Goal: Subscribe to service/newsletter: Subscribe to service/newsletter

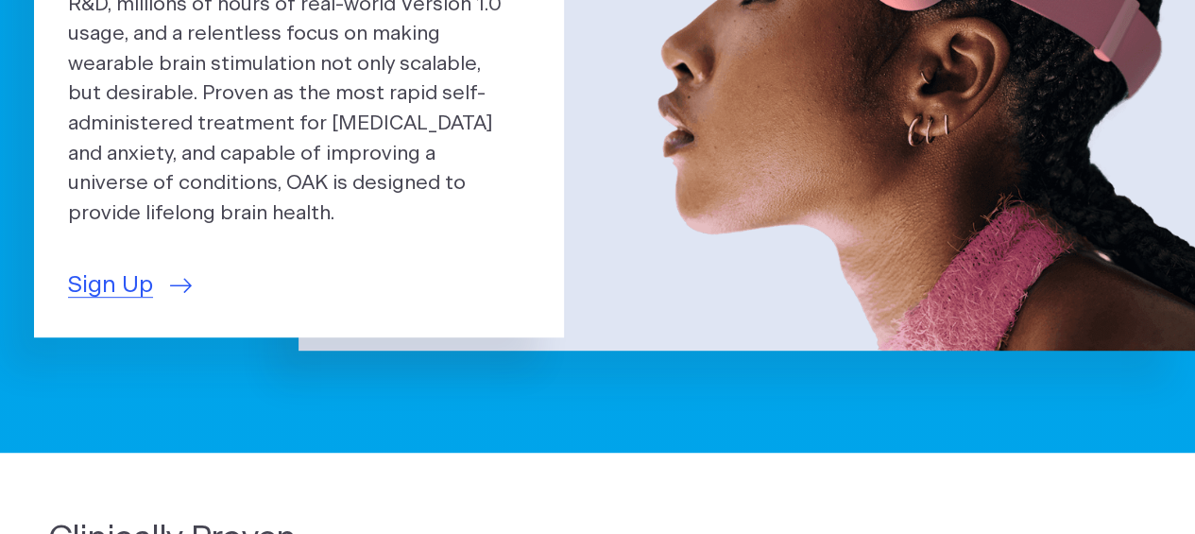
scroll to position [378, 0]
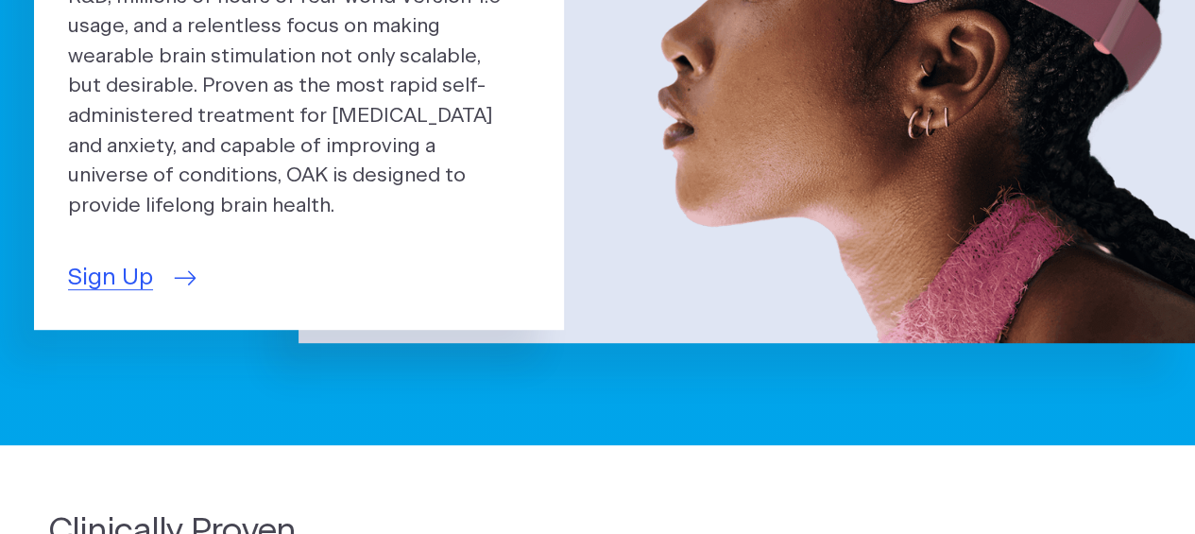
click at [89, 262] on span "Sign Up" at bounding box center [110, 278] width 85 height 35
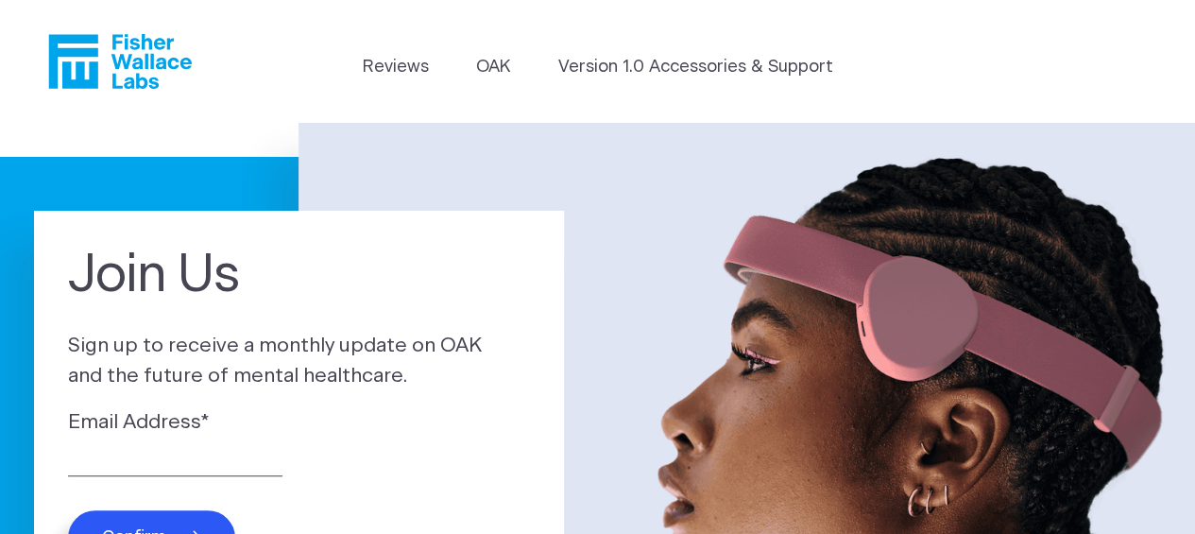
drag, startPoint x: 215, startPoint y: 477, endPoint x: 264, endPoint y: 464, distance: 50.9
click at [215, 476] on div "Email Address * Confirm" at bounding box center [299, 486] width 462 height 158
click at [176, 444] on div "Email Address *" at bounding box center [299, 441] width 462 height 69
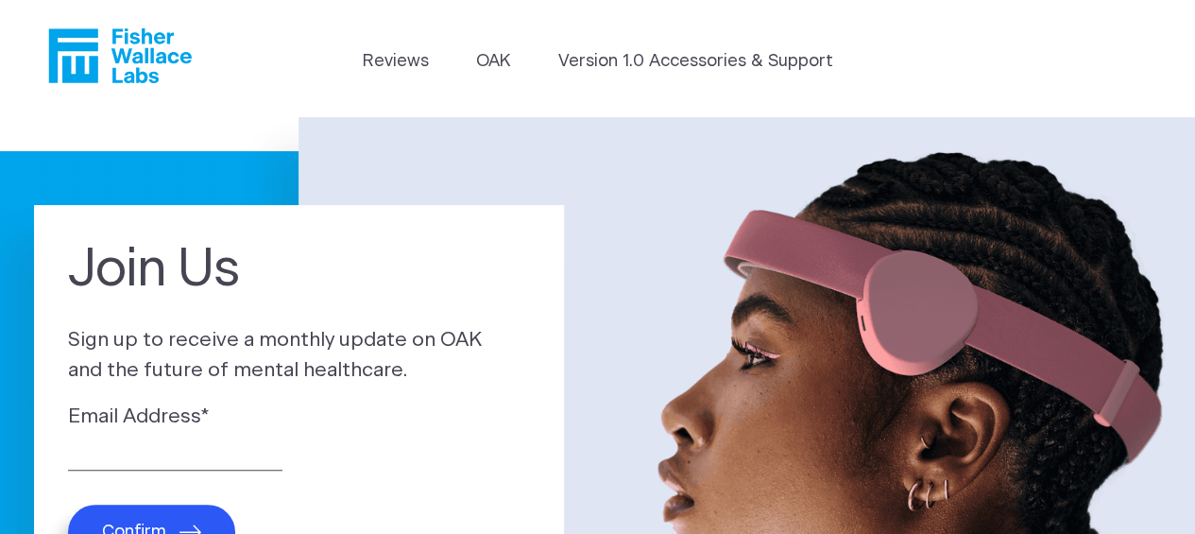
scroll to position [189, 0]
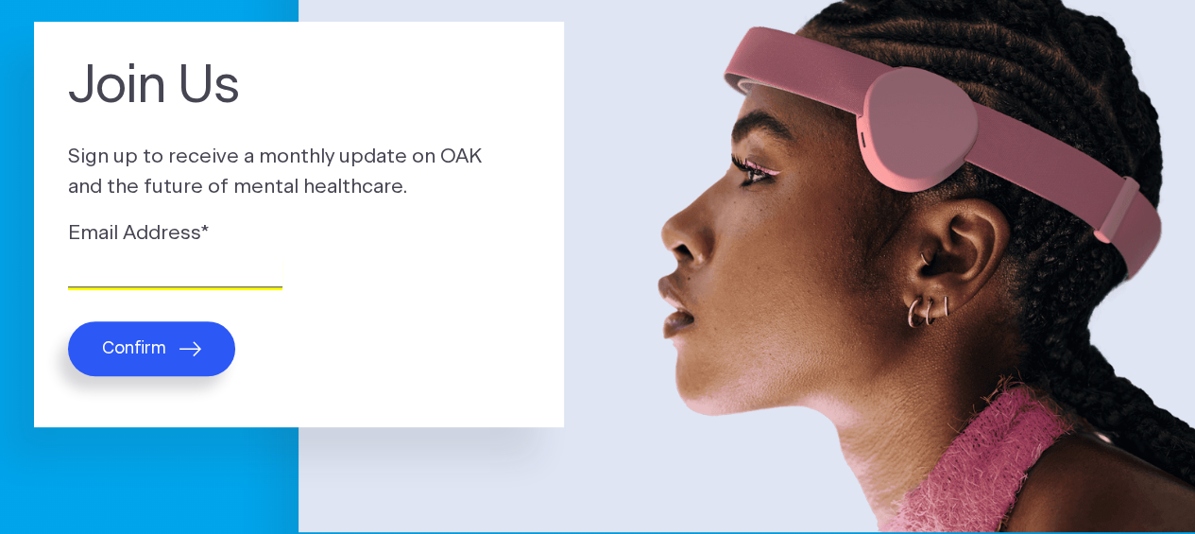
click at [79, 260] on input "Email Address *" at bounding box center [175, 272] width 214 height 29
type input "jj.westover@hotmail.com"
click at [171, 349] on button "Confirm" at bounding box center [151, 348] width 167 height 55
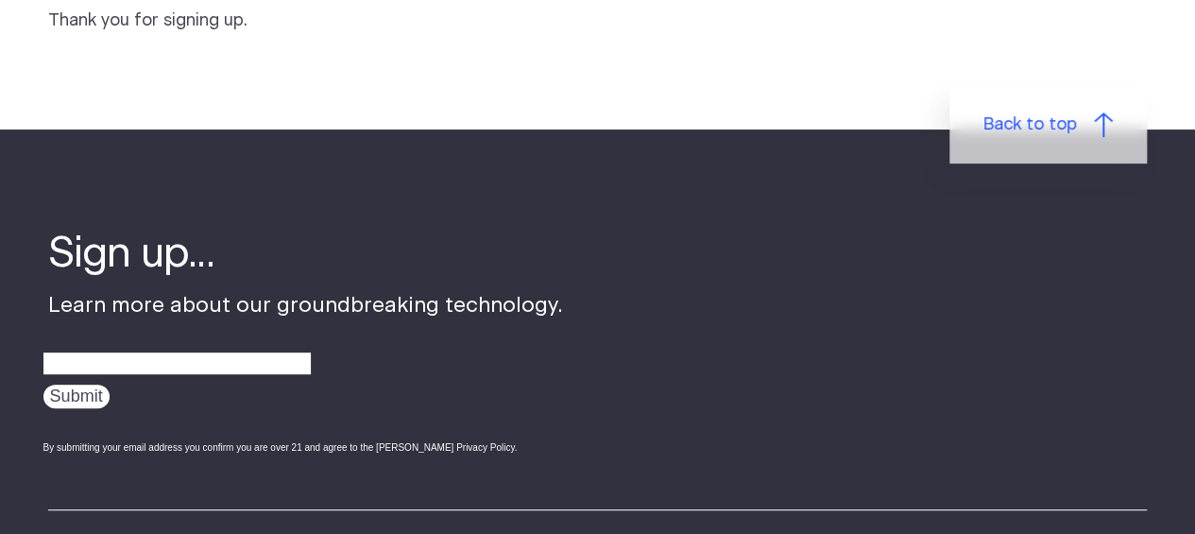
scroll to position [283, 0]
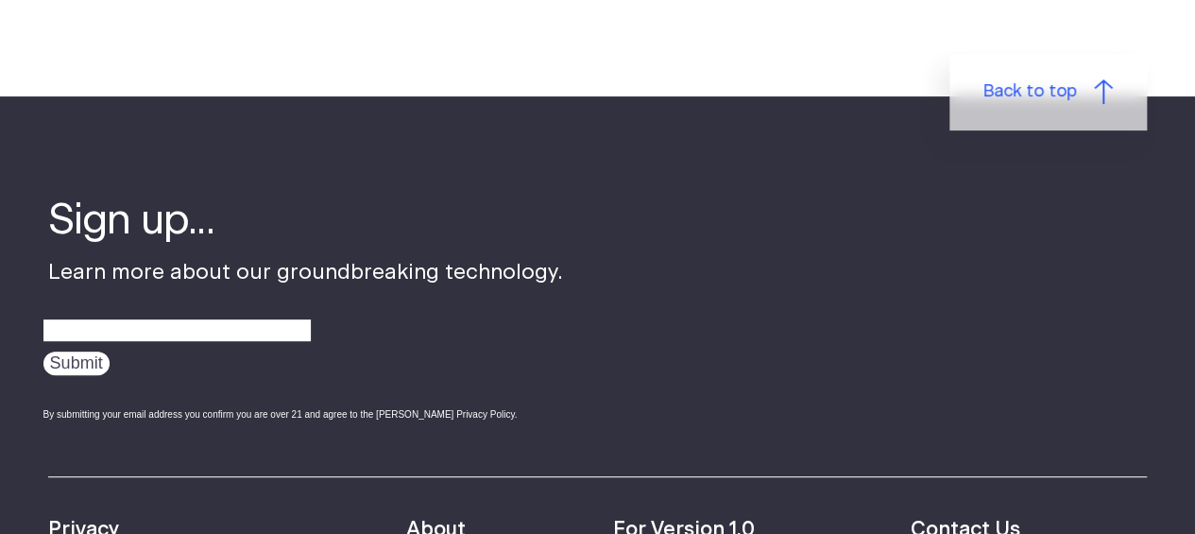
click at [239, 255] on div "Sign up... Learn more about our groundbreaking technology. Submit By submitting…" at bounding box center [305, 316] width 515 height 246
click at [118, 328] on input "email" at bounding box center [176, 330] width 267 height 29
type input "jj.westover@hotmail.com"
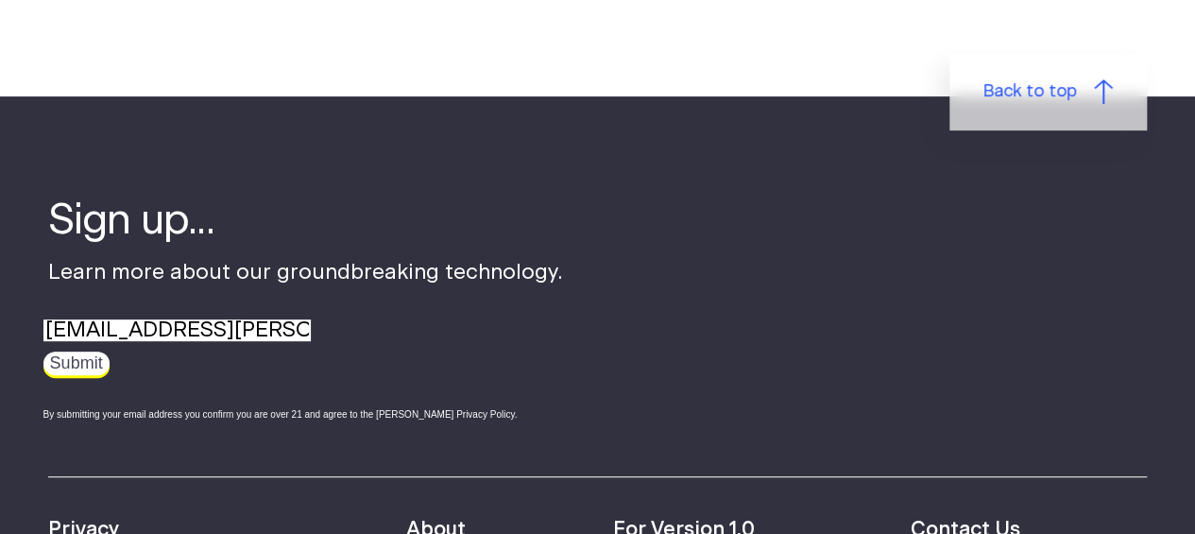
click at [74, 362] on input "Submit" at bounding box center [76, 363] width 66 height 24
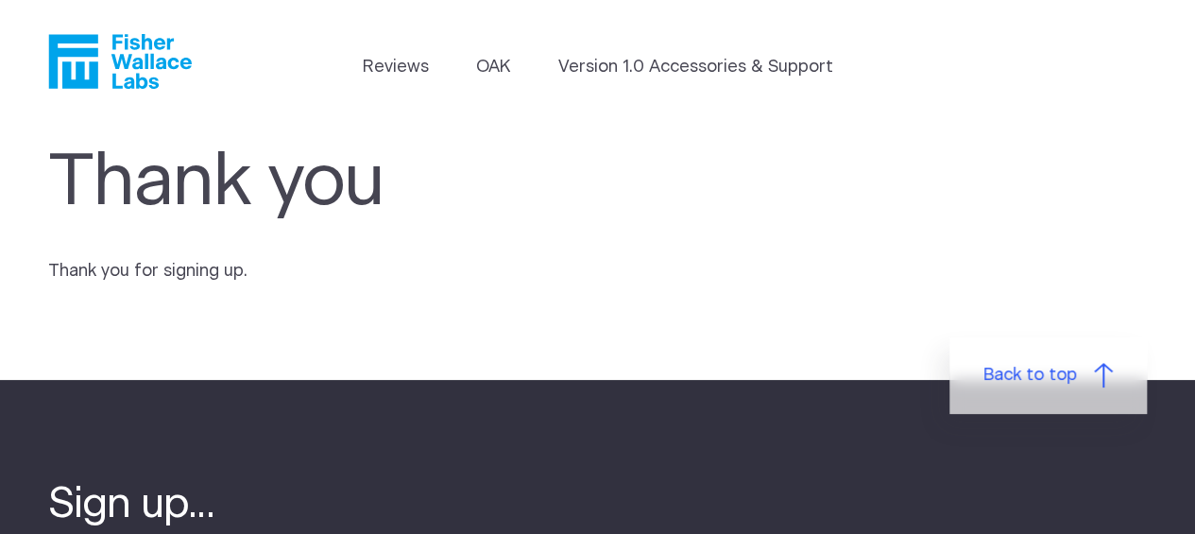
click at [382, 52] on header "Reviews [GEOGRAPHIC_DATA] Version 1.0 Accessories & Support" at bounding box center [597, 61] width 1195 height 123
click at [384, 83] on li "Reviews" at bounding box center [395, 72] width 66 height 34
click at [386, 72] on link "Reviews" at bounding box center [395, 68] width 66 height 26
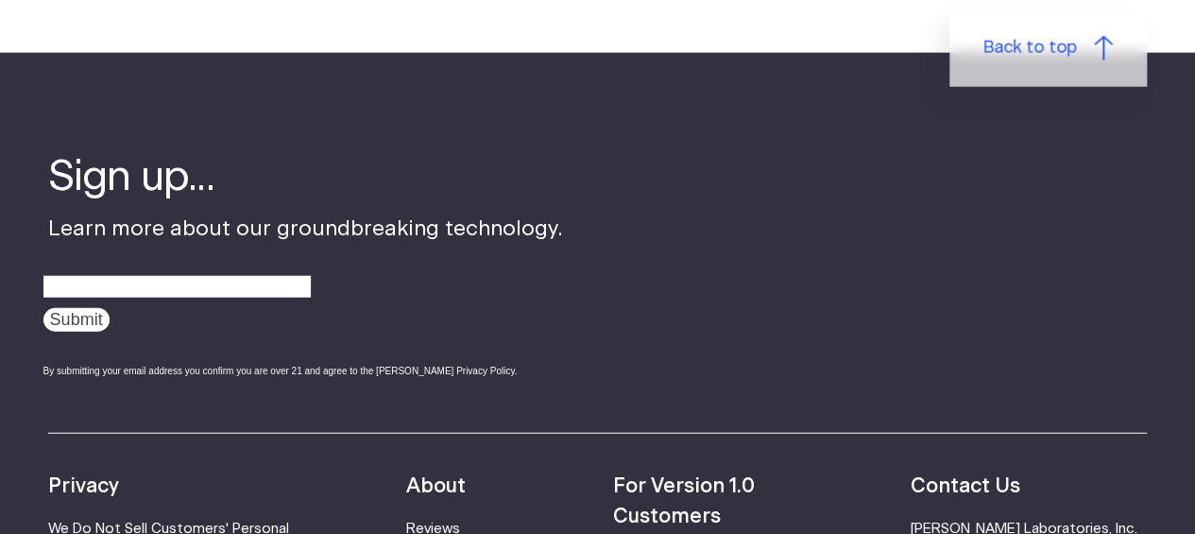
scroll to position [2550, 0]
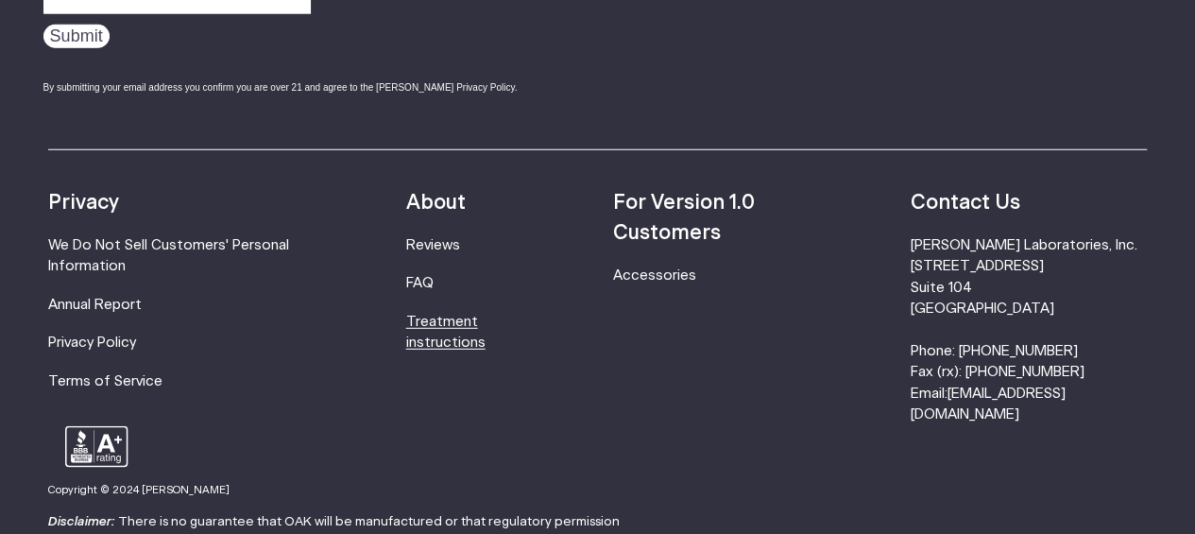
click at [446, 315] on link "Treatment instructions" at bounding box center [445, 332] width 79 height 35
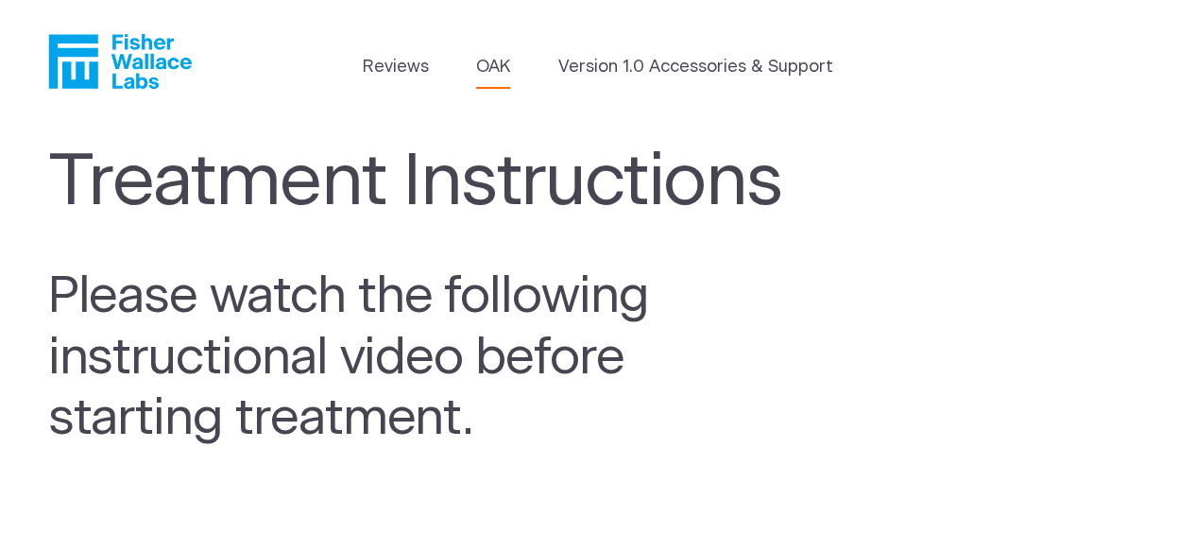
click at [501, 65] on link "OAK" at bounding box center [493, 68] width 34 height 26
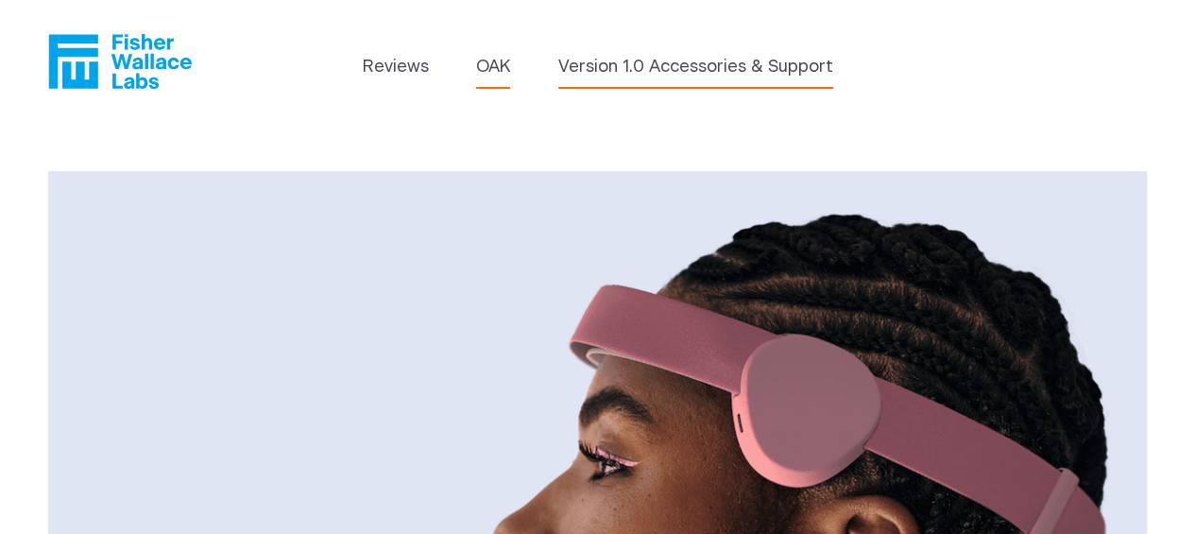
click at [601, 68] on link "Version 1.0 Accessories & Support" at bounding box center [695, 68] width 275 height 26
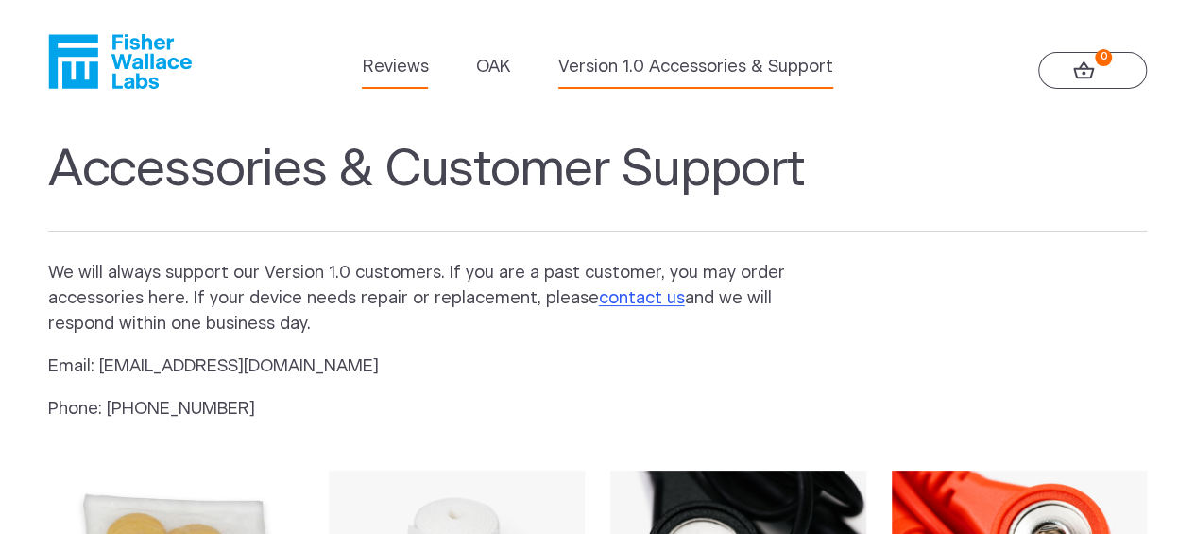
click at [397, 60] on link "Reviews" at bounding box center [395, 68] width 66 height 26
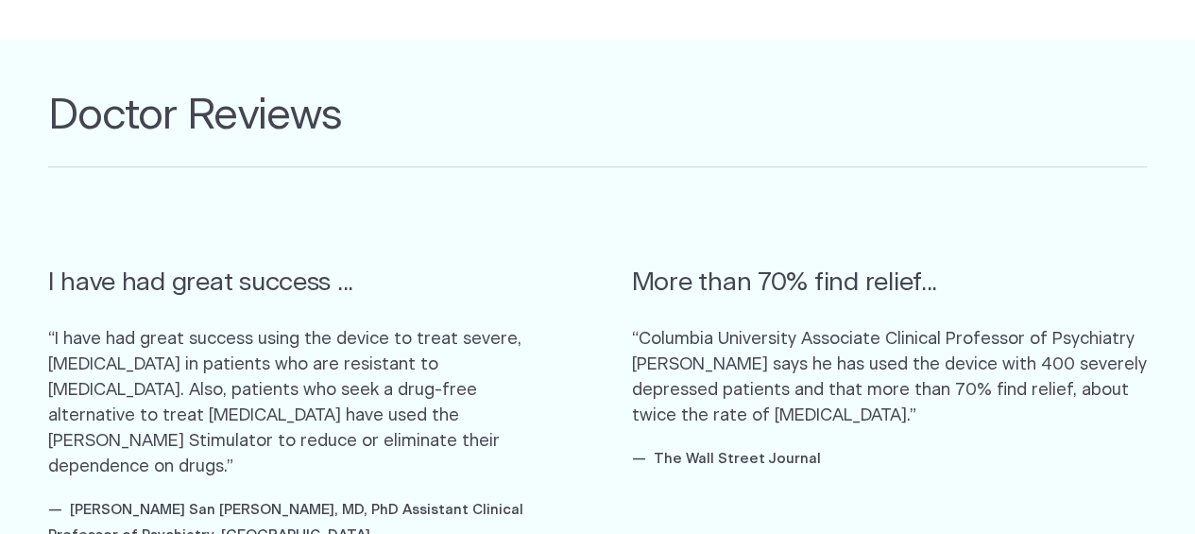
scroll to position [1322, 0]
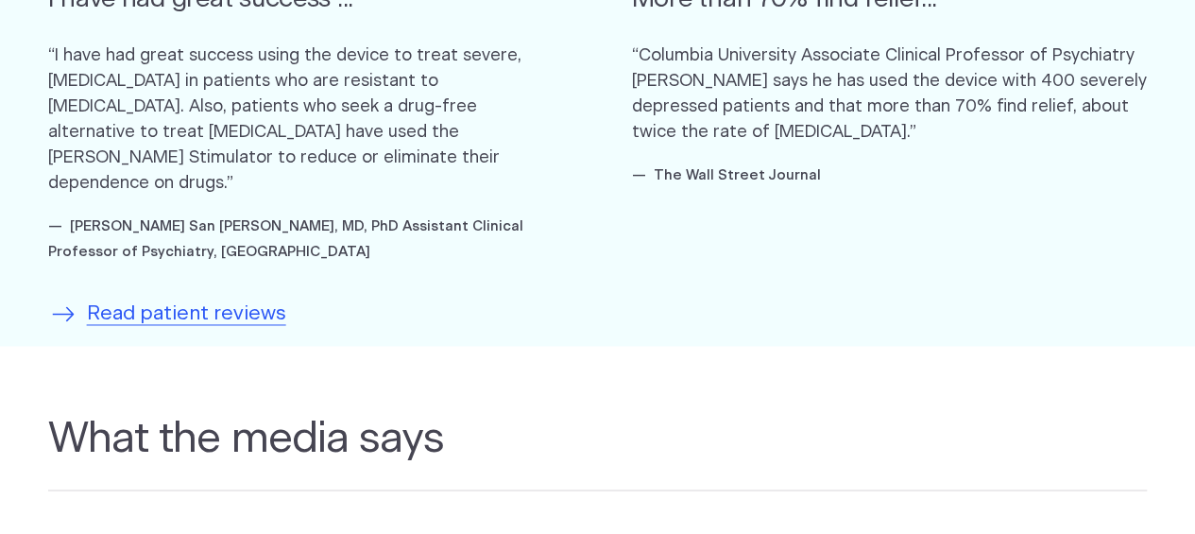
click at [249, 298] on span "Read patient reviews" at bounding box center [186, 313] width 199 height 30
